Goal: Book appointment/travel/reservation

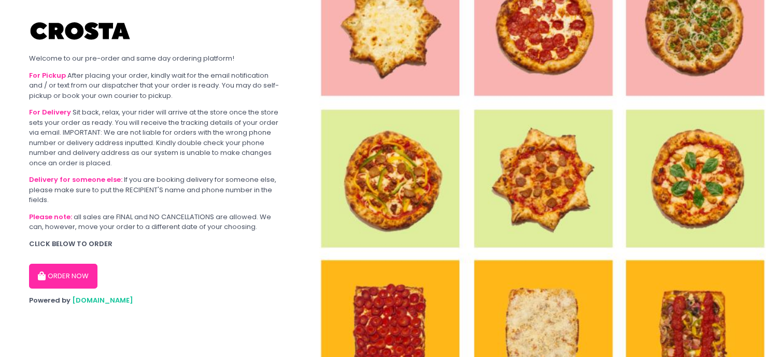
click at [67, 272] on button "ORDER NOW" at bounding box center [63, 276] width 68 height 25
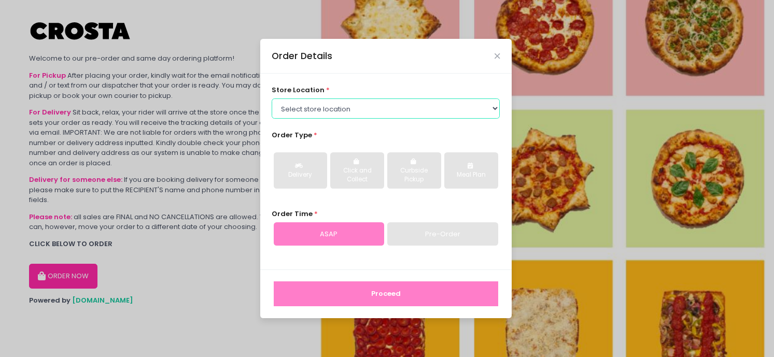
click at [416, 115] on select "Select store location [PERSON_NAME] Pizza - [PERSON_NAME] Pizza - [GEOGRAPHIC_D…" at bounding box center [386, 109] width 228 height 20
select select "5fabb2e53664a8677beaeb89"
click at [272, 99] on select "Select store location [PERSON_NAME] Pizza - [PERSON_NAME] Pizza - [GEOGRAPHIC_D…" at bounding box center [386, 109] width 228 height 20
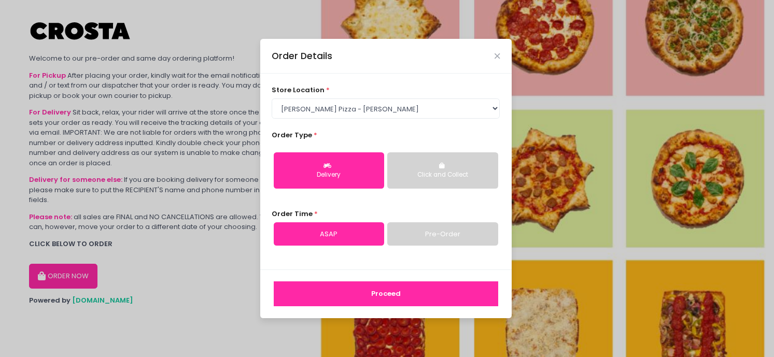
click at [424, 173] on div "Click and Collect" at bounding box center [443, 175] width 96 height 9
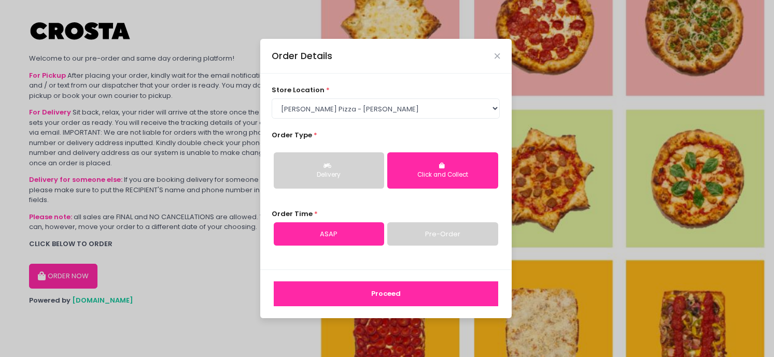
click at [426, 237] on link "Pre-Order" at bounding box center [442, 235] width 110 height 24
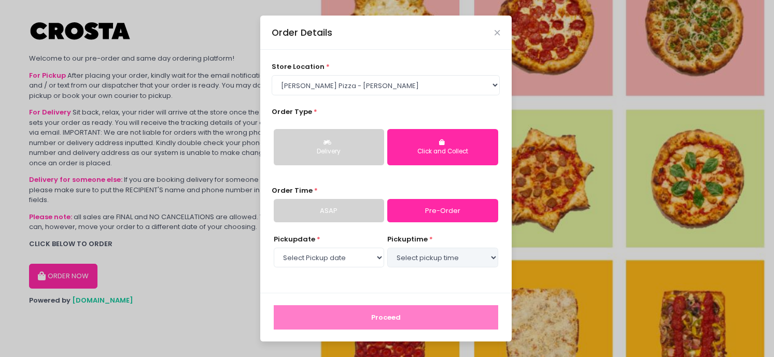
select select "[DATE]"
click at [424, 257] on select "Select pickup time 02:00 PM - 02:30 PM 02:30 PM - 03:00 PM 03:00 PM - 03:30 PM …" at bounding box center [442, 258] width 110 height 20
select select "15:00"
click at [387, 248] on select "Select pickup time 02:00 PM - 02:30 PM 02:30 PM - 03:00 PM 03:00 PM - 03:30 PM …" at bounding box center [442, 258] width 110 height 20
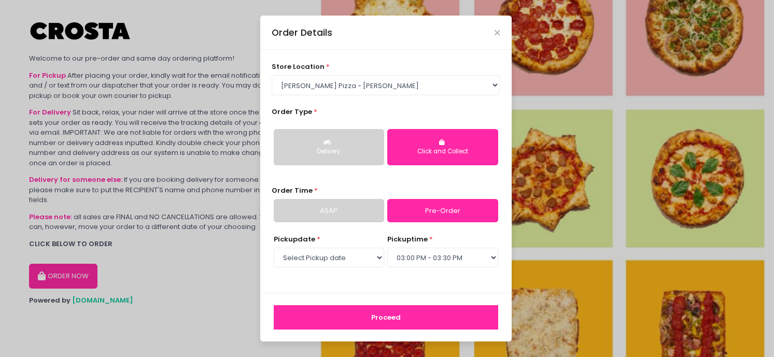
click at [391, 318] on button "Proceed" at bounding box center [386, 318] width 225 height 25
